Goal: Navigation & Orientation: Find specific page/section

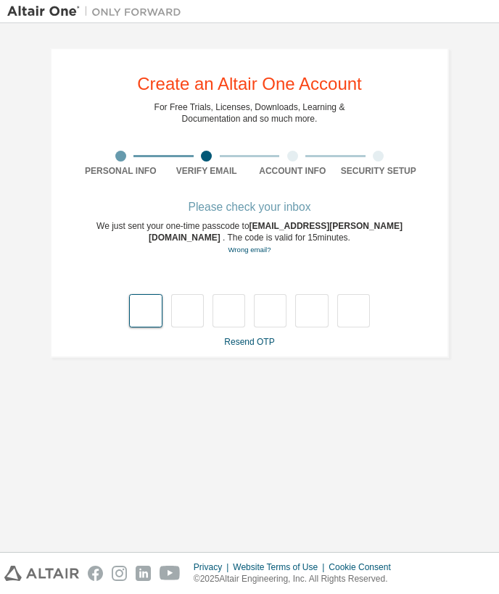
type input "*"
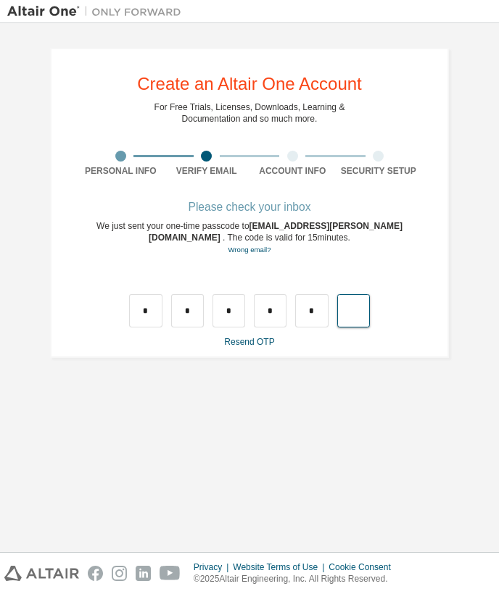
type input "*"
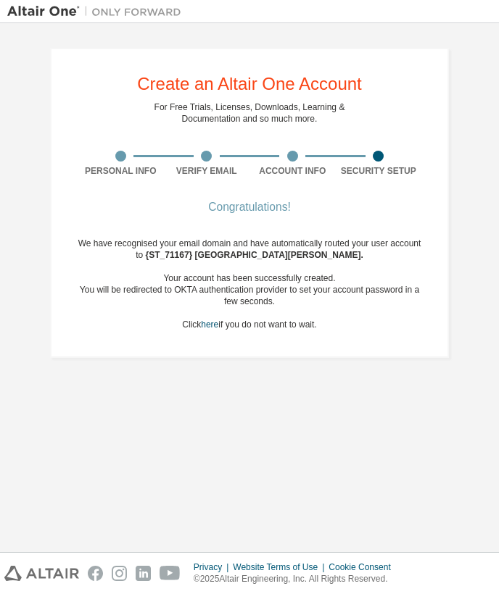
click at [250, 328] on div "We have recognised your email domain and have automatically routed your user ac…" at bounding box center [250, 284] width 344 height 93
click at [228, 326] on div "We have recognised your email domain and have automatically routed your user ac…" at bounding box center [250, 284] width 344 height 93
click at [207, 328] on link "here" at bounding box center [209, 325] width 17 height 10
click at [201, 325] on link "here" at bounding box center [209, 325] width 17 height 10
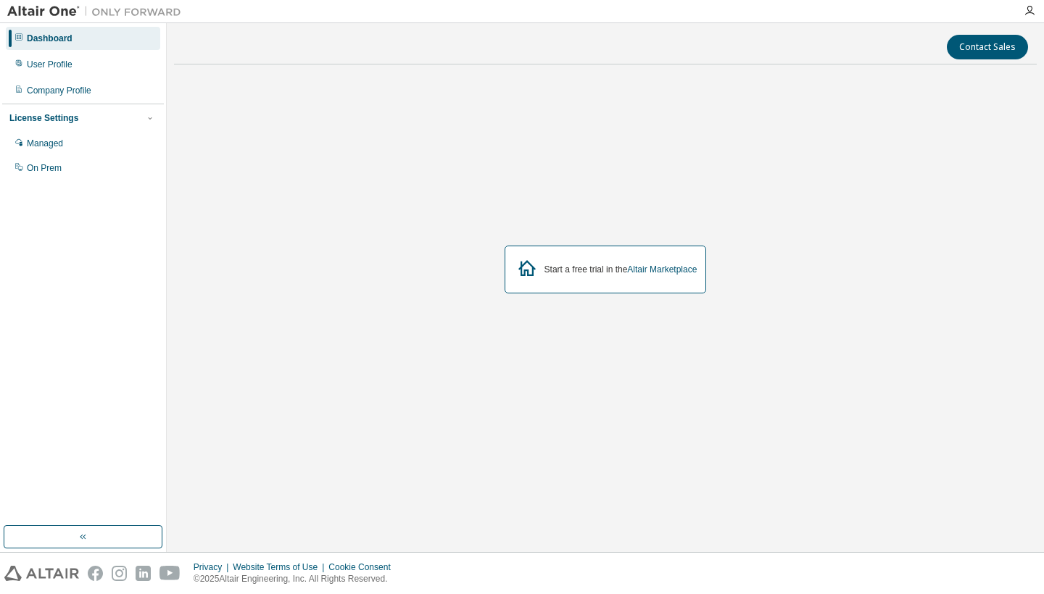
click at [97, 42] on div "Dashboard" at bounding box center [83, 38] width 154 height 23
click at [95, 62] on div "User Profile" at bounding box center [83, 64] width 154 height 23
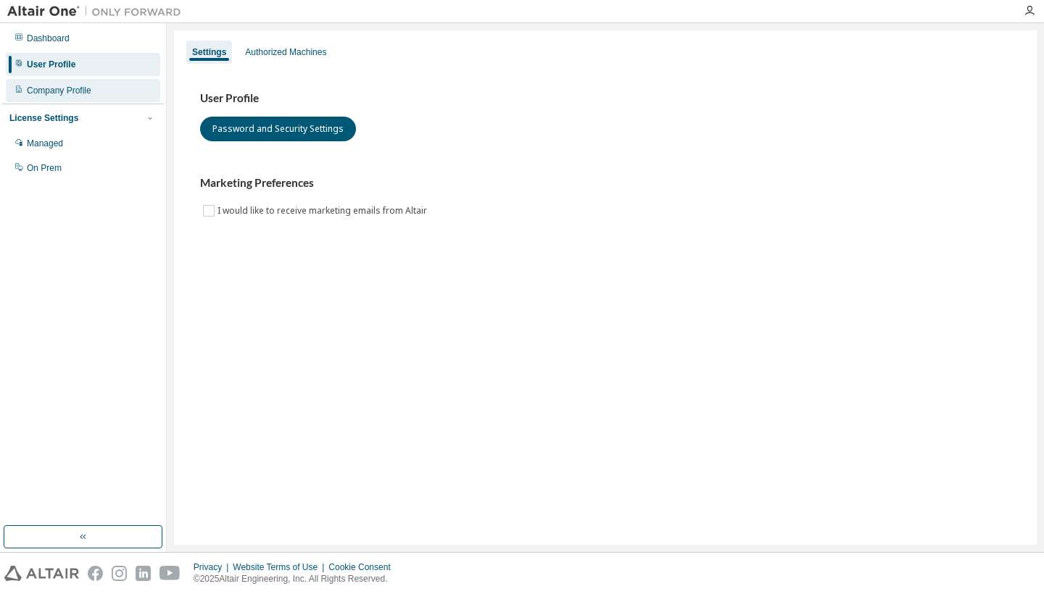
click at [86, 91] on div "Company Profile" at bounding box center [59, 91] width 65 height 12
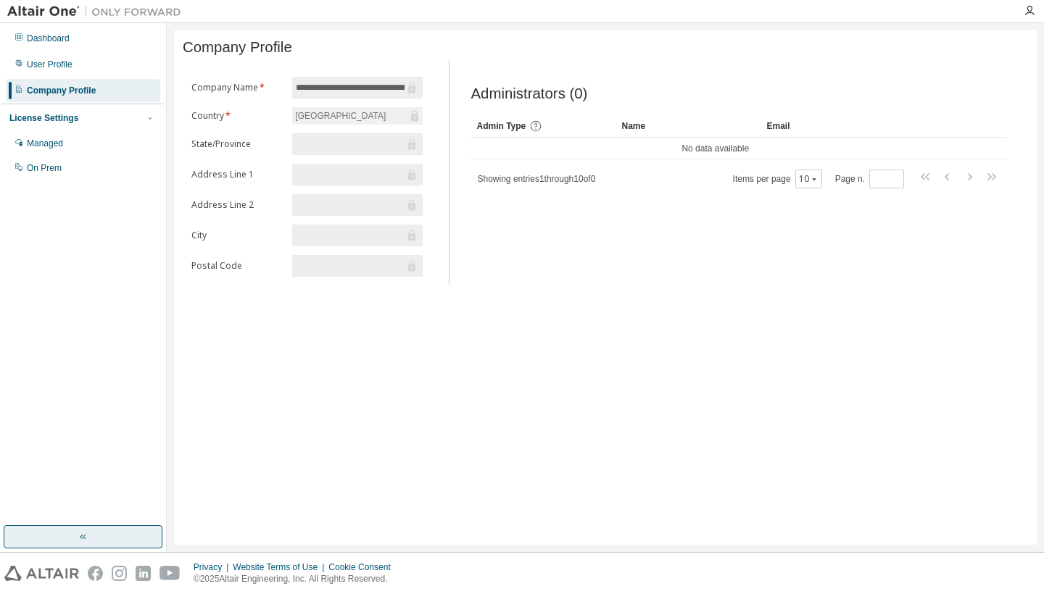
click at [71, 543] on button "button" at bounding box center [83, 537] width 159 height 23
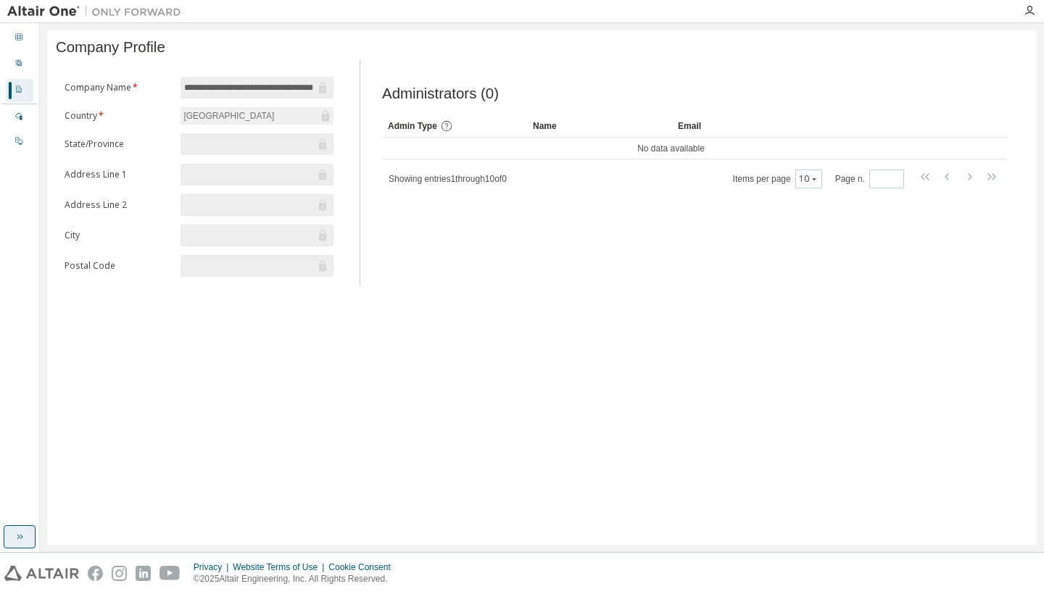
click at [15, 536] on icon "button" at bounding box center [20, 537] width 12 height 12
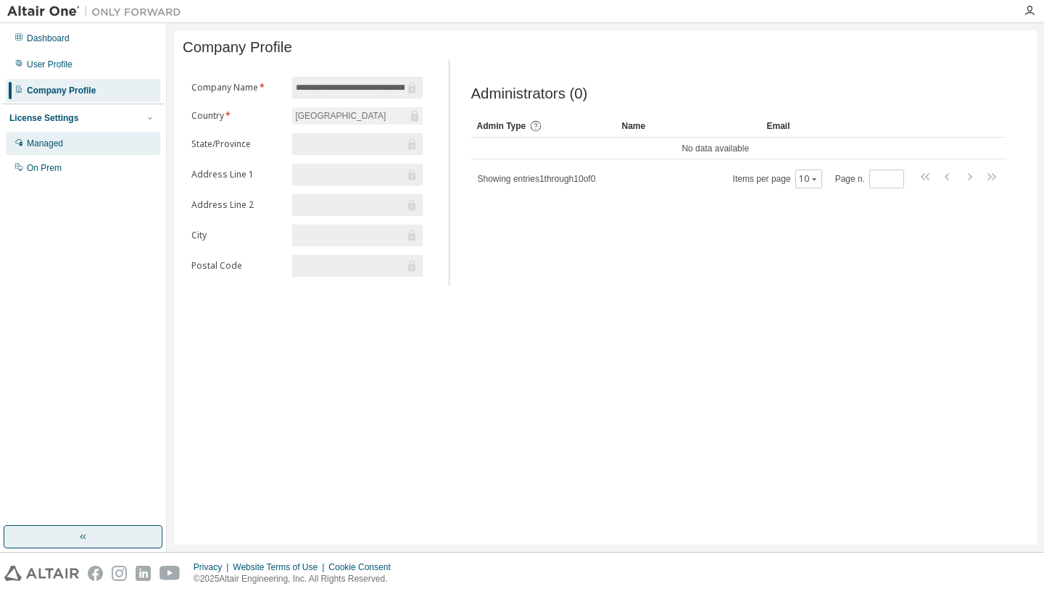
click at [99, 153] on div "Managed" at bounding box center [83, 143] width 154 height 23
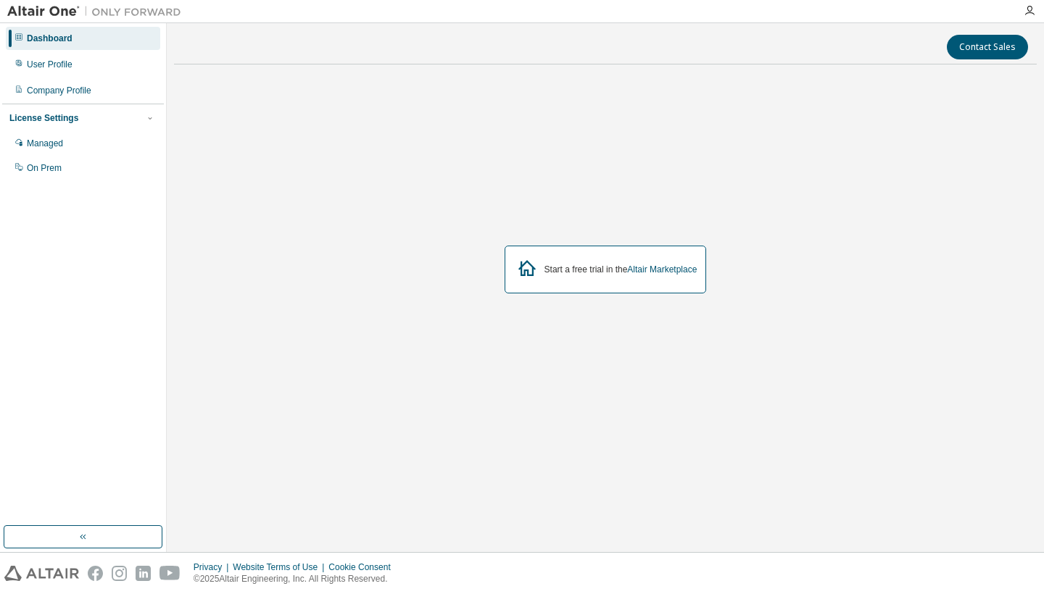
click at [549, 267] on div "Start a free trial in the Altair Marketplace" at bounding box center [620, 270] width 153 height 12
click at [550, 297] on div "Start a free trial in the Altair Marketplace" at bounding box center [605, 269] width 863 height 386
